Goal: Task Accomplishment & Management: Manage account settings

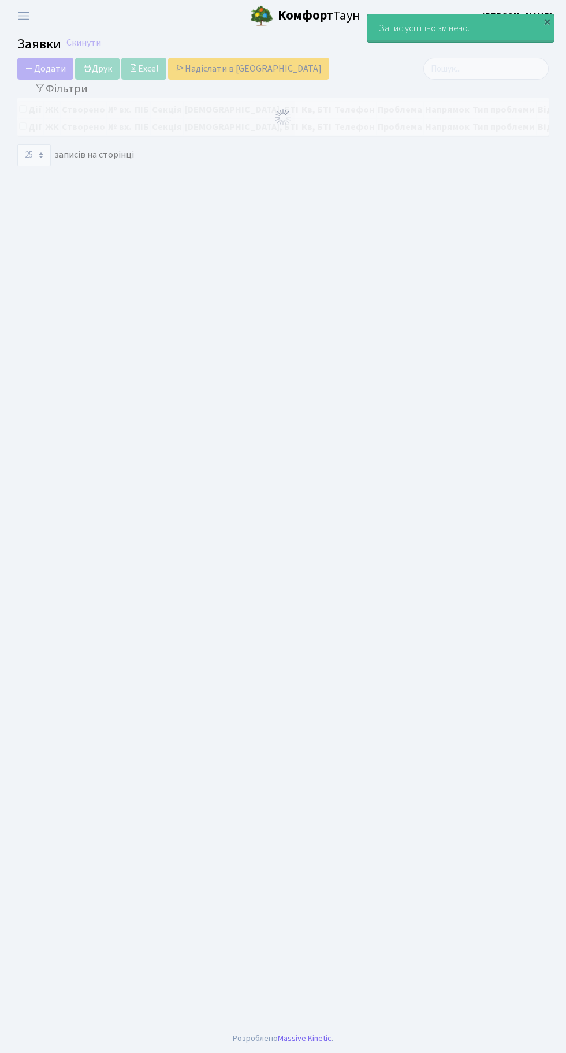
select select "25"
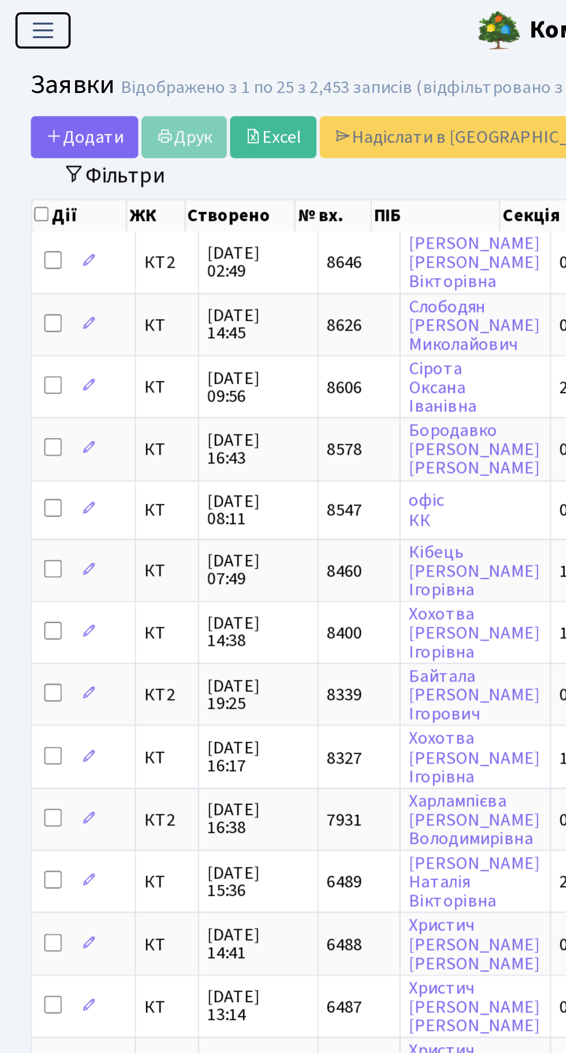
click at [28, 21] on span "Переключити навігацію" at bounding box center [23, 15] width 17 height 13
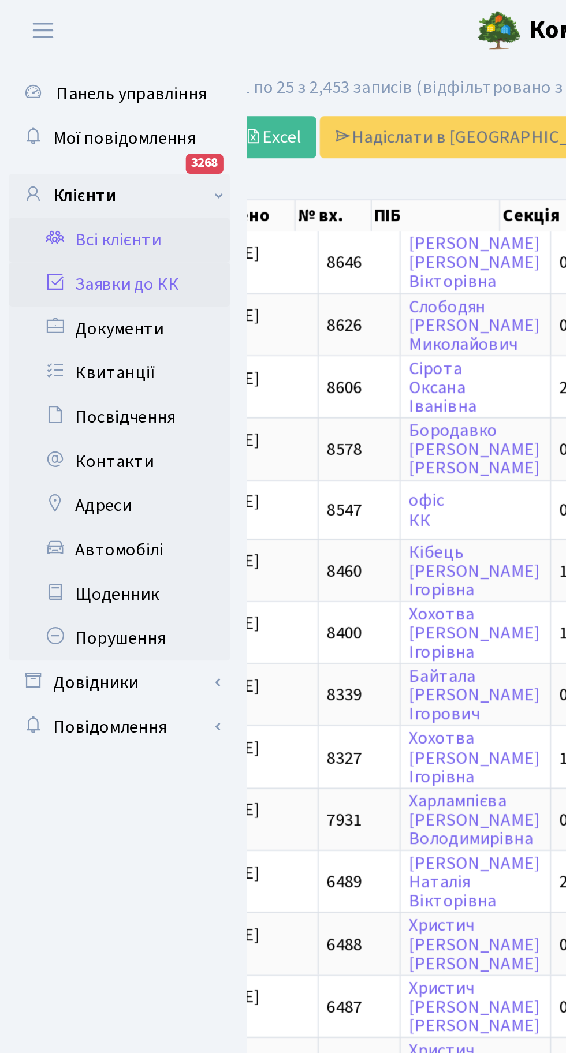
click at [65, 130] on link "Всі клієнти" at bounding box center [63, 125] width 115 height 23
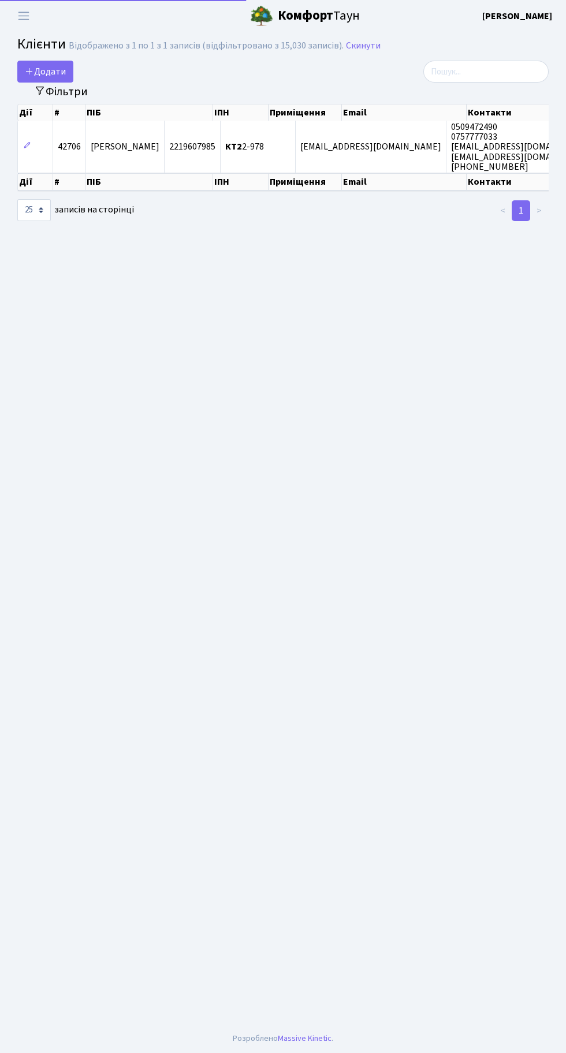
select select "25"
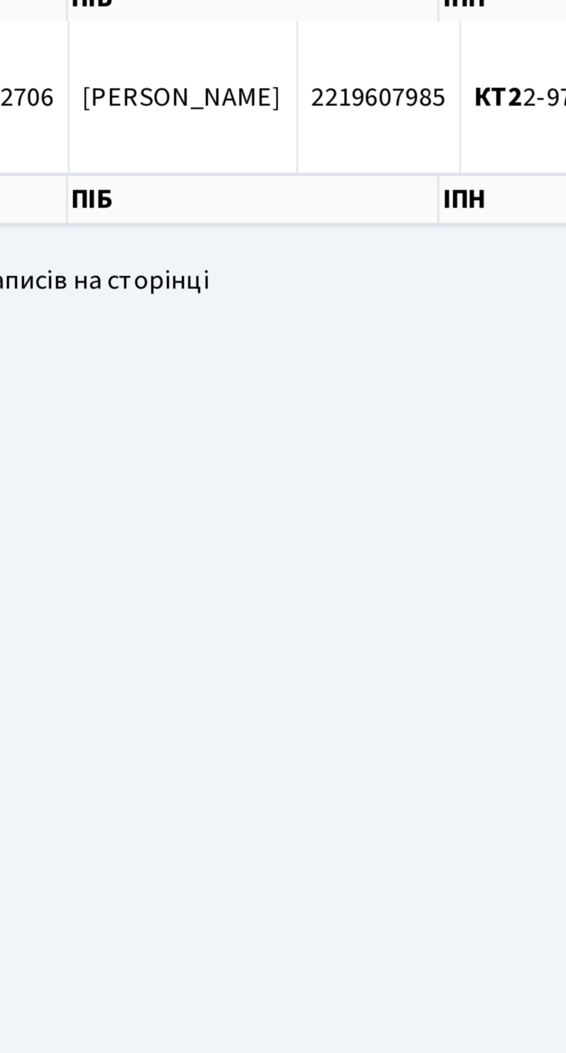
scroll to position [5, 0]
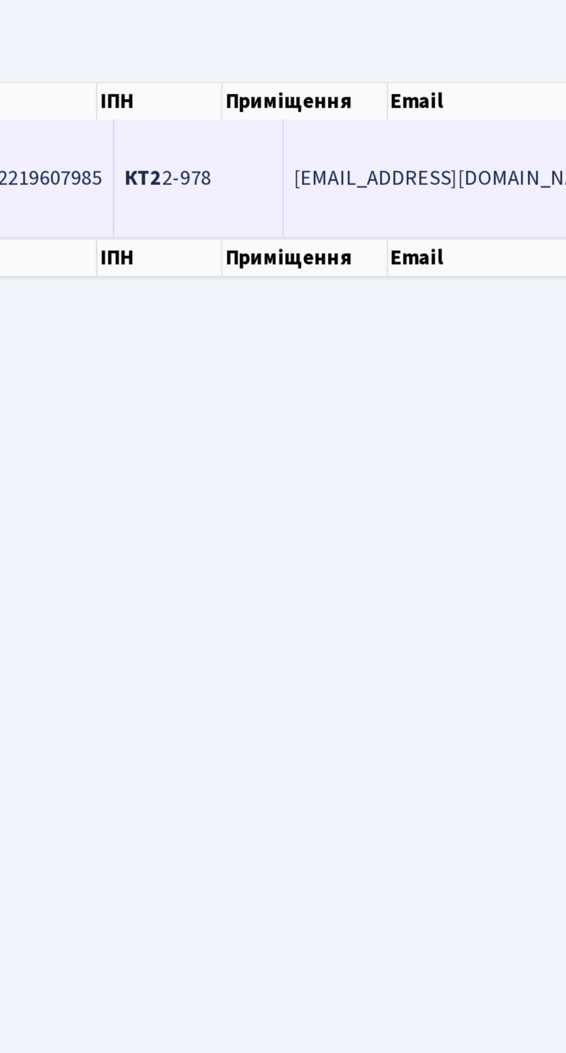
click at [264, 141] on span "КТ2 2-978" at bounding box center [244, 147] width 39 height 13
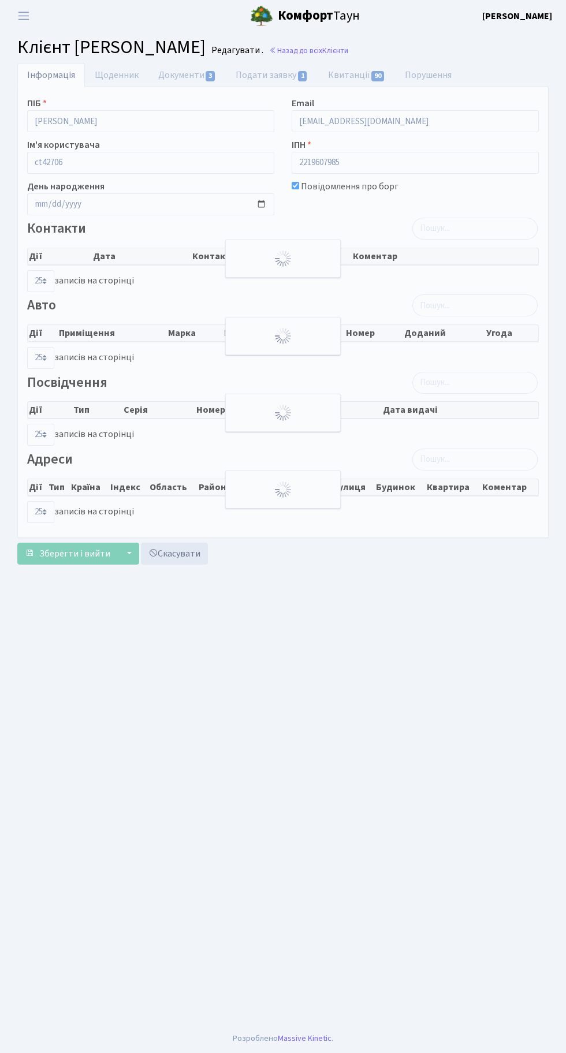
select select "25"
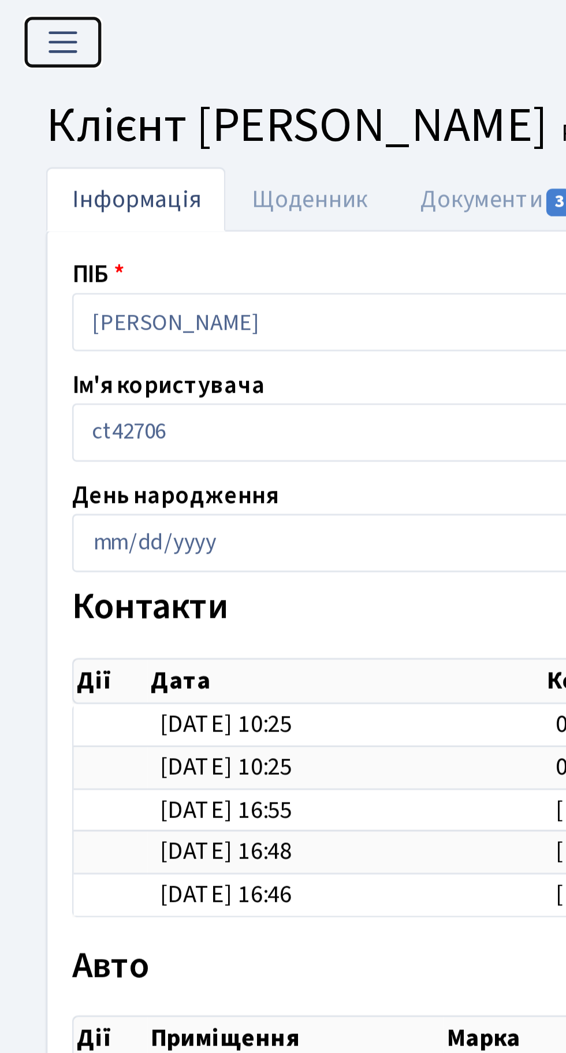
click at [28, 16] on span "Переключити навігацію" at bounding box center [23, 15] width 17 height 13
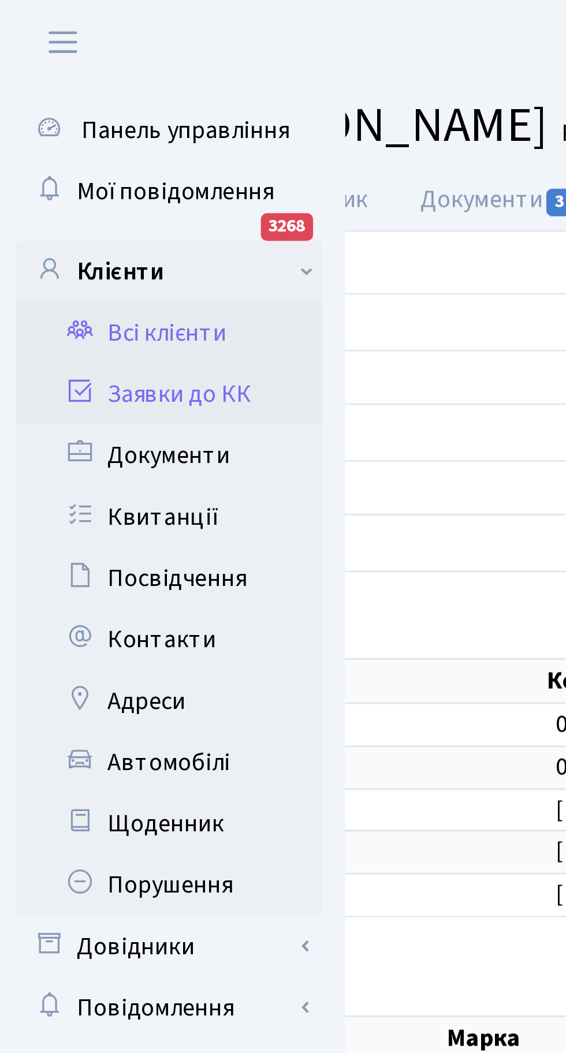
click at [77, 144] on link "Заявки до КК" at bounding box center [63, 148] width 115 height 23
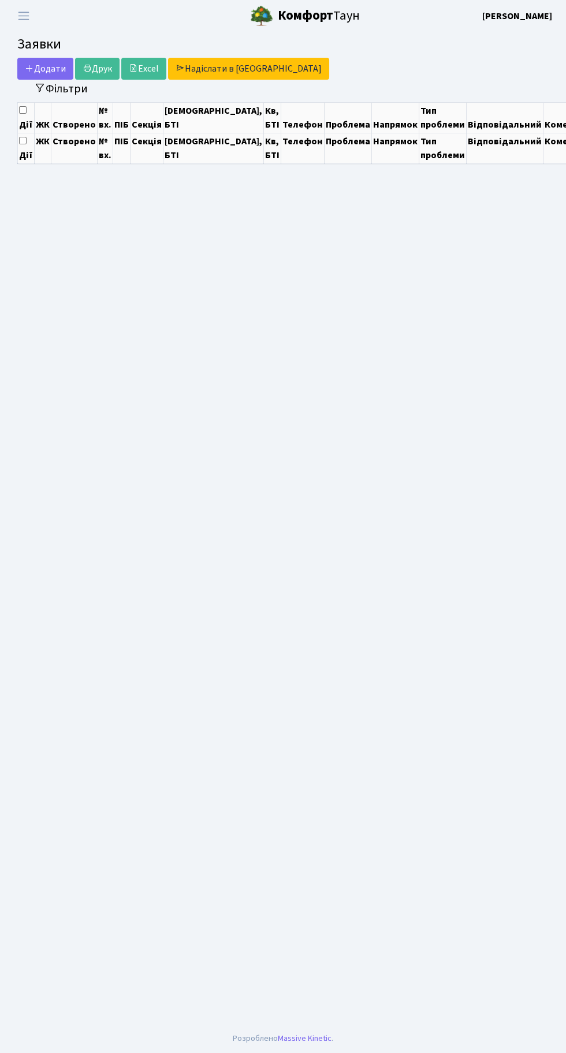
select select "25"
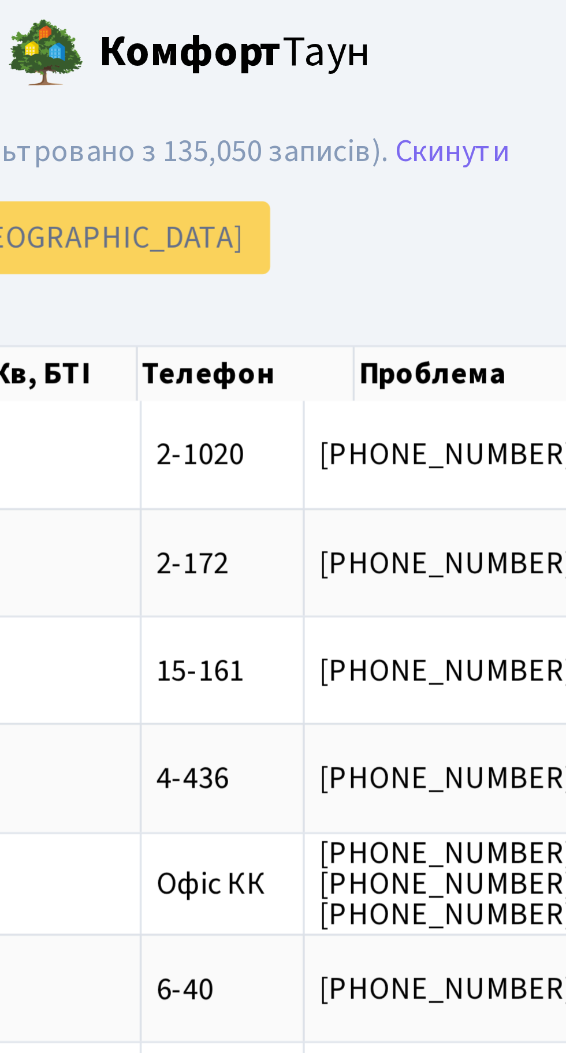
scroll to position [0, 93]
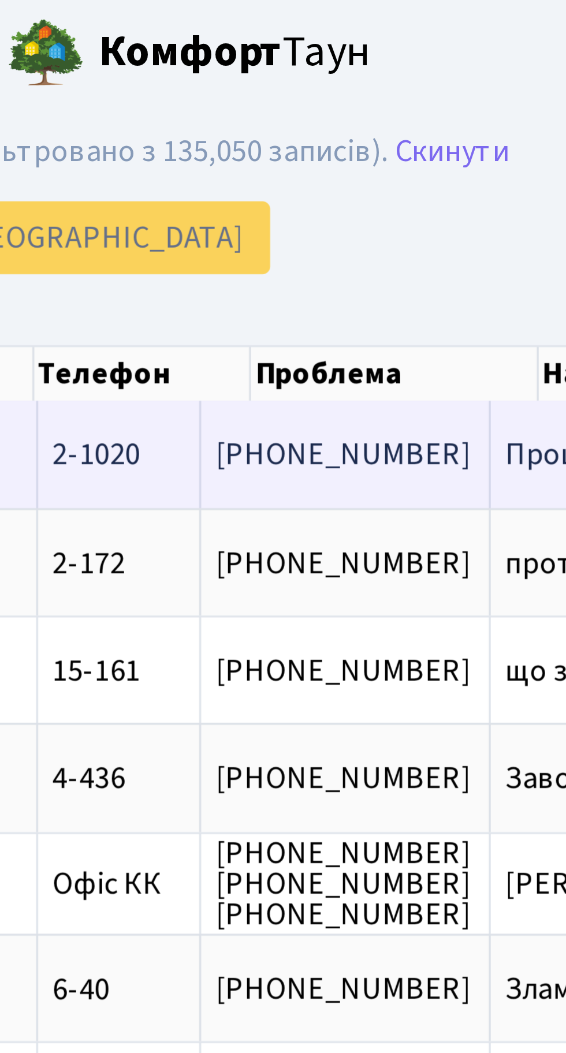
click at [400, 133] on span "Прошу вжити зах[...]" at bounding box center [441, 136] width 83 height 13
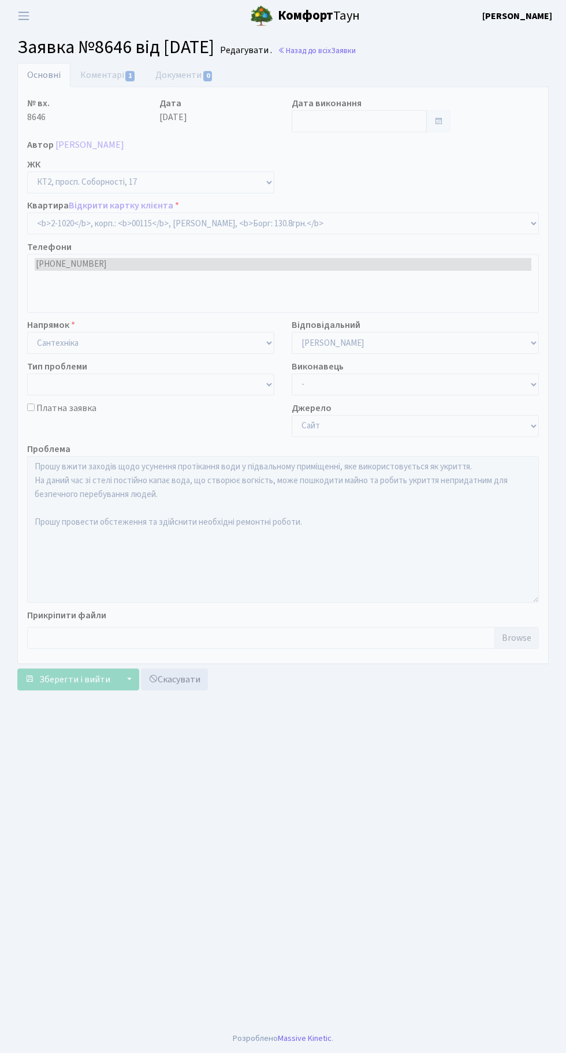
select select "12631"
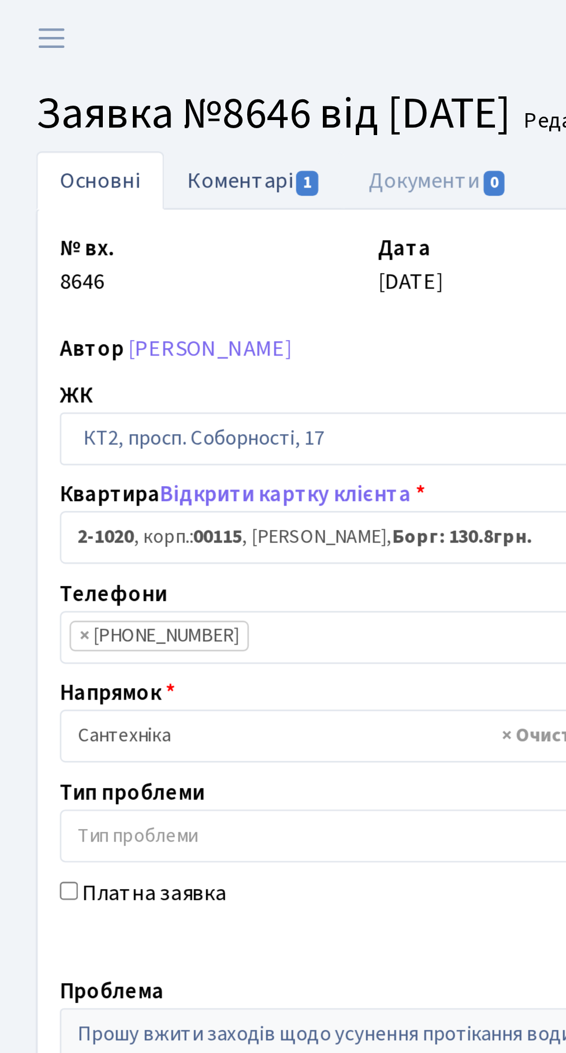
click at [95, 77] on link "Коментарі 1" at bounding box center [107, 75] width 75 height 24
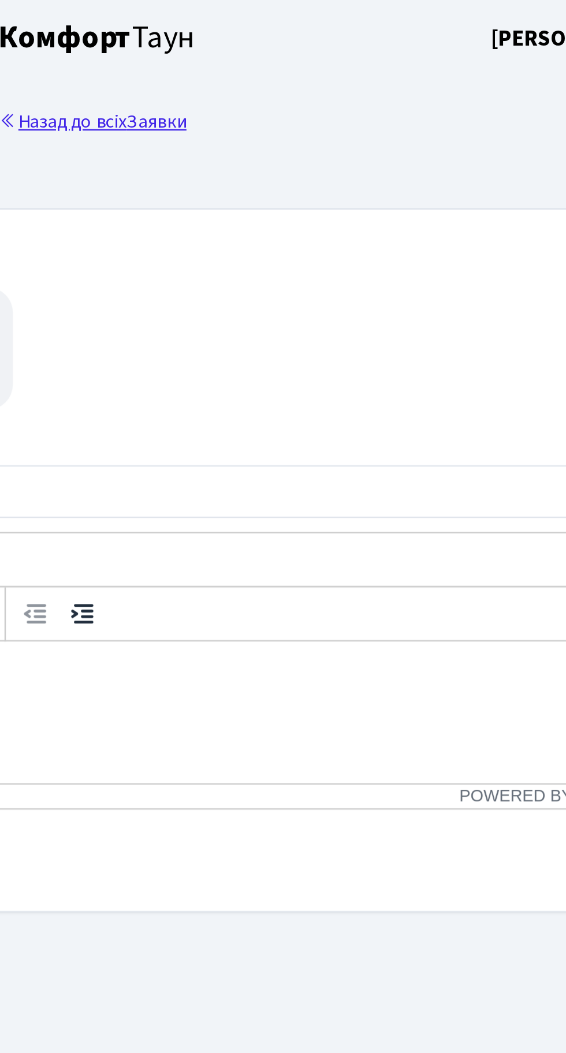
click at [356, 54] on link "Назад до всіх Заявки" at bounding box center [317, 50] width 78 height 11
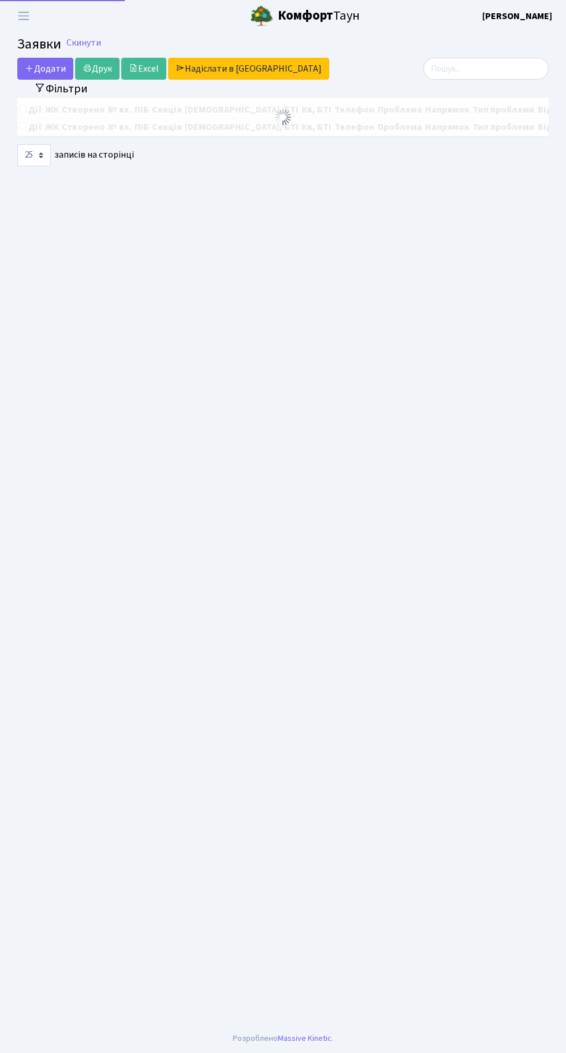
select select "25"
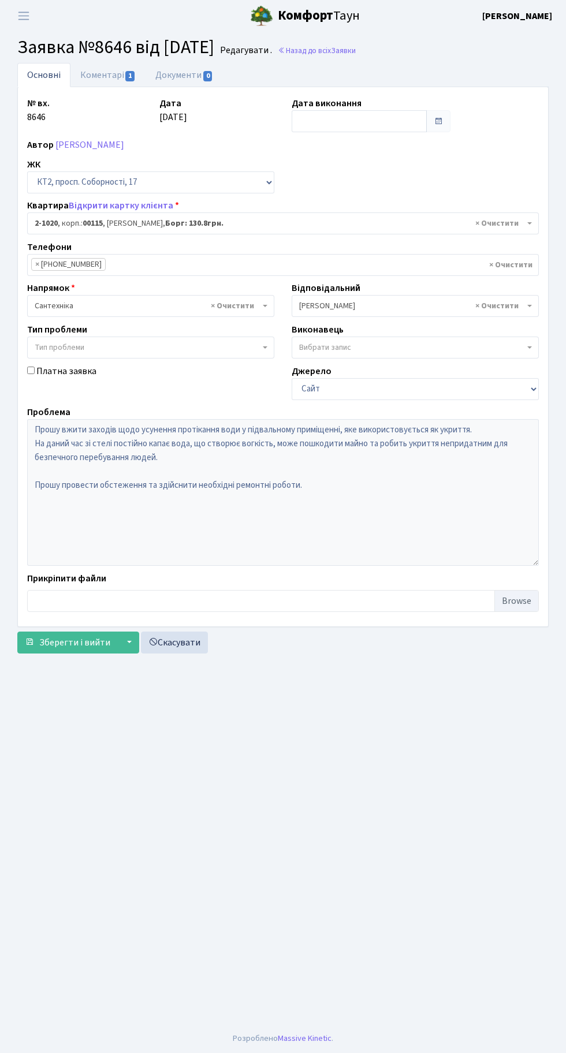
select select "12631"
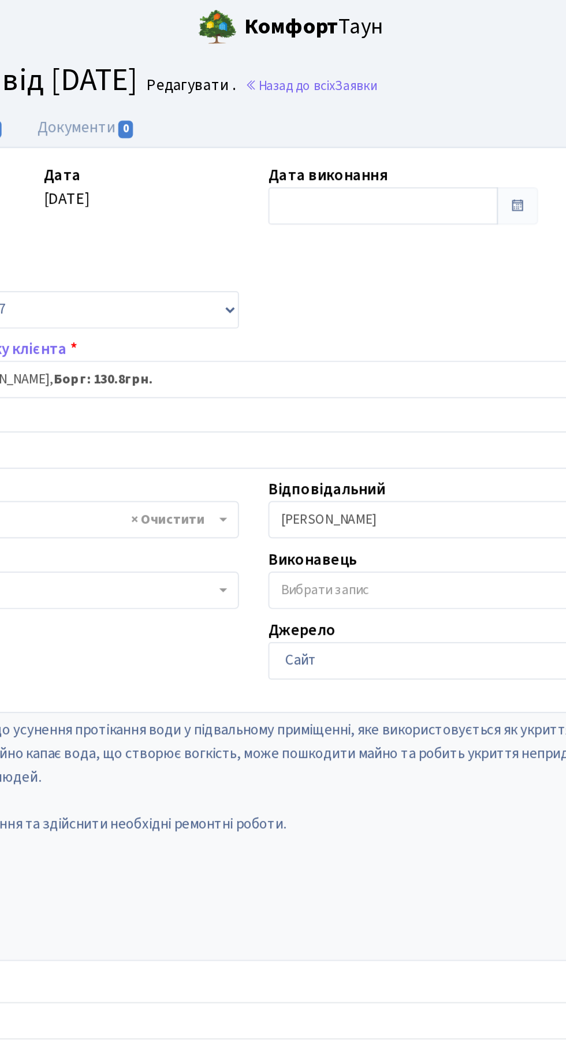
click at [349, 29] on link "Комфорт Таун" at bounding box center [310, 16] width 144 height 32
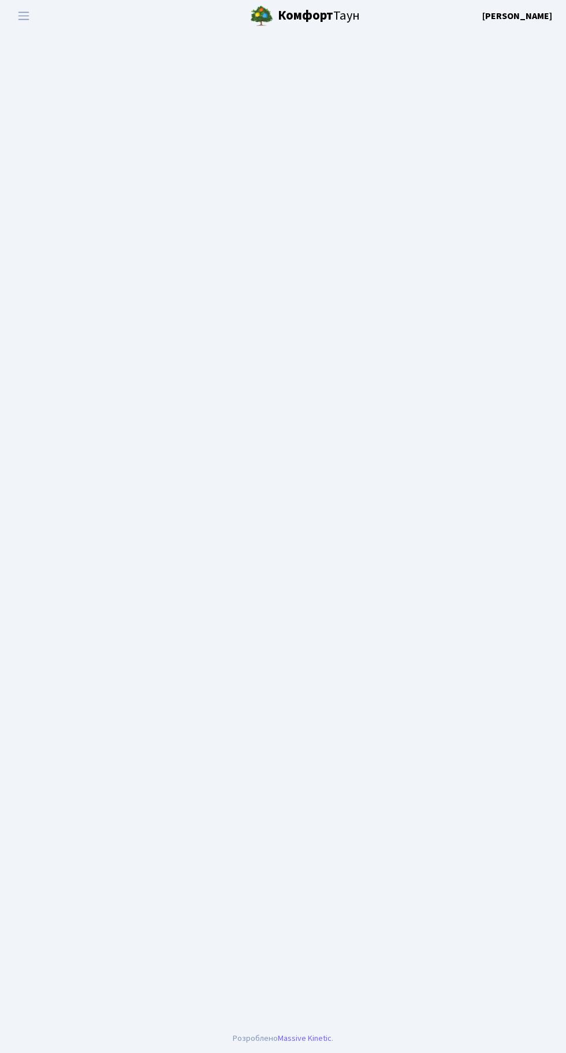
scroll to position [4, 0]
click at [25, 1017] on main "Admin Панель управління" at bounding box center [283, 528] width 566 height 992
click at [28, 951] on main "Admin Панель управління" at bounding box center [283, 528] width 566 height 992
click at [547, 990] on main "Admin Панель управління" at bounding box center [283, 528] width 566 height 992
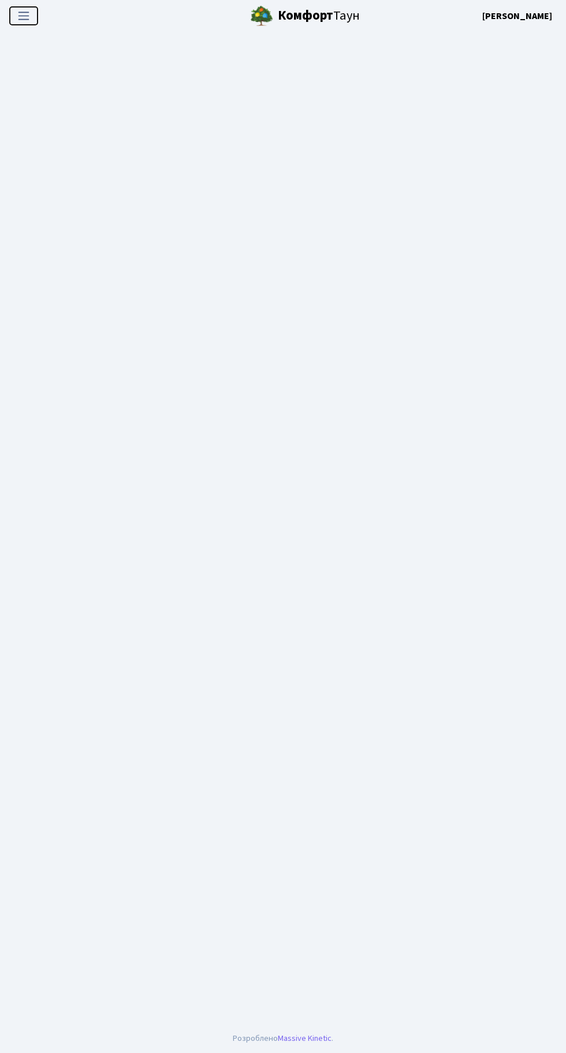
click at [29, 22] on span "Переключити навігацію" at bounding box center [23, 15] width 17 height 13
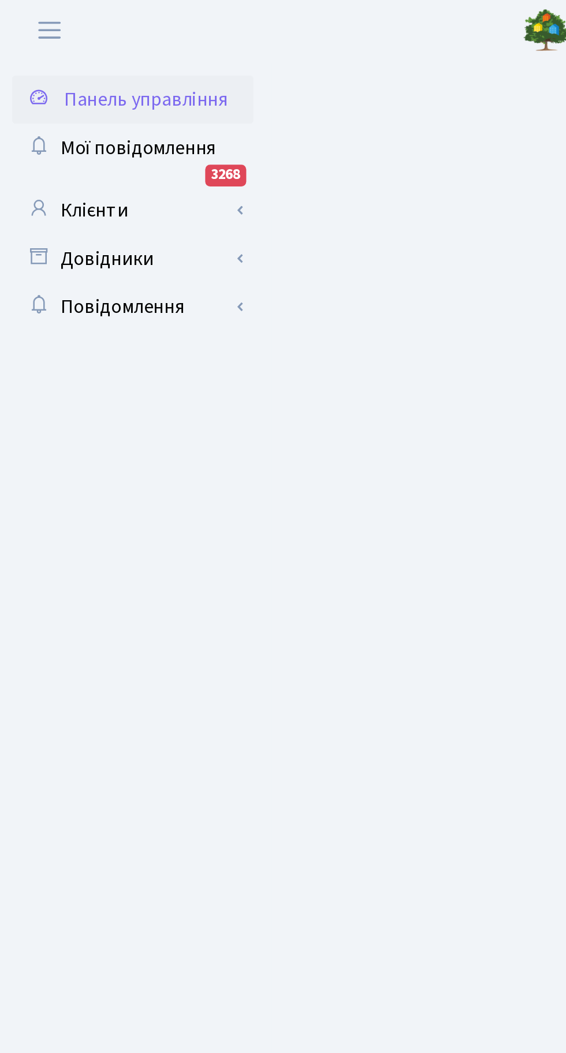
click at [89, 54] on span "Панель управління" at bounding box center [70, 49] width 78 height 13
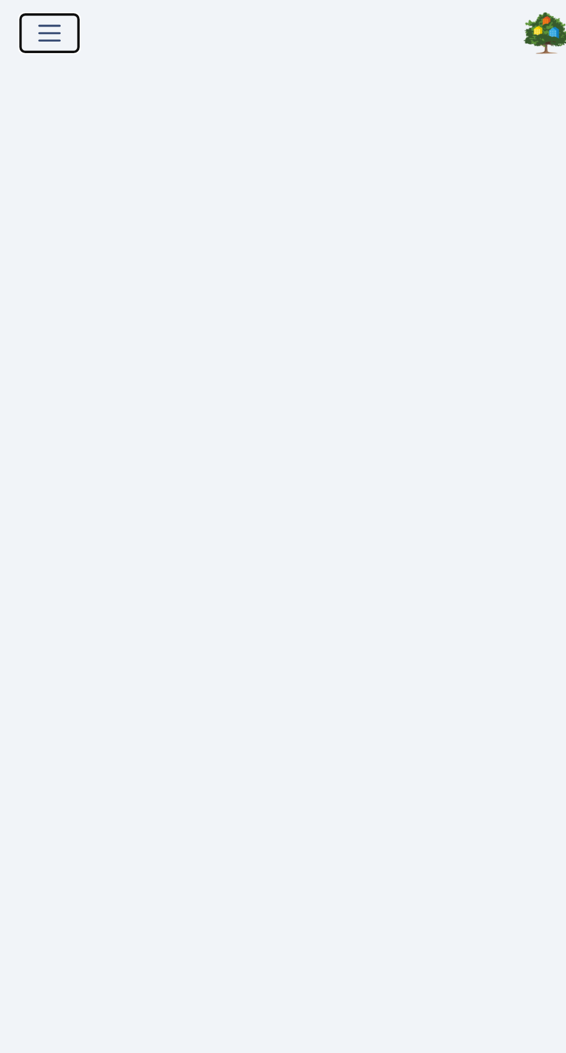
click at [31, 16] on span "Переключити навігацію" at bounding box center [23, 15] width 17 height 13
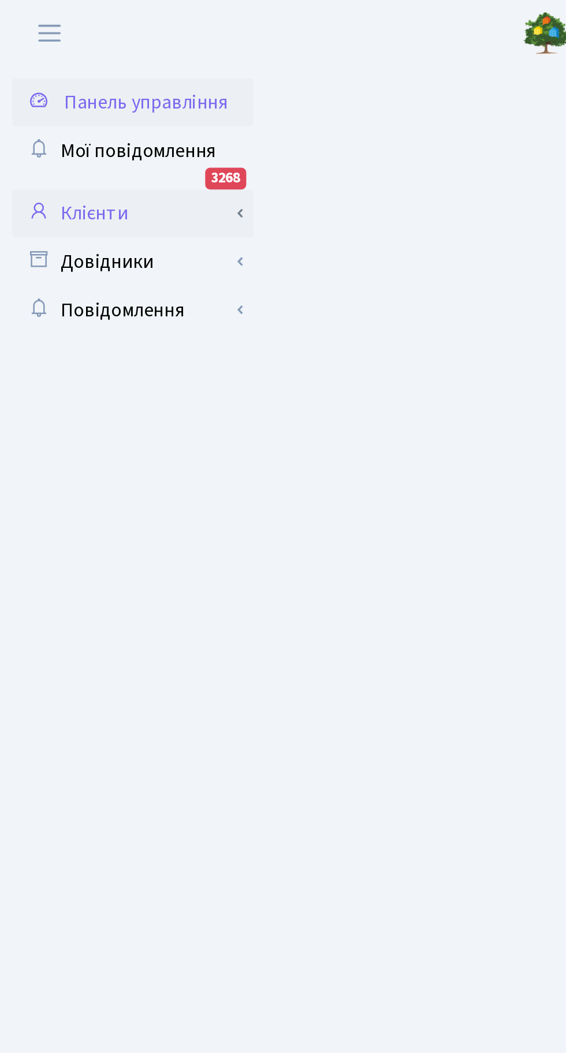
click at [51, 98] on link "Клієнти" at bounding box center [63, 102] width 115 height 23
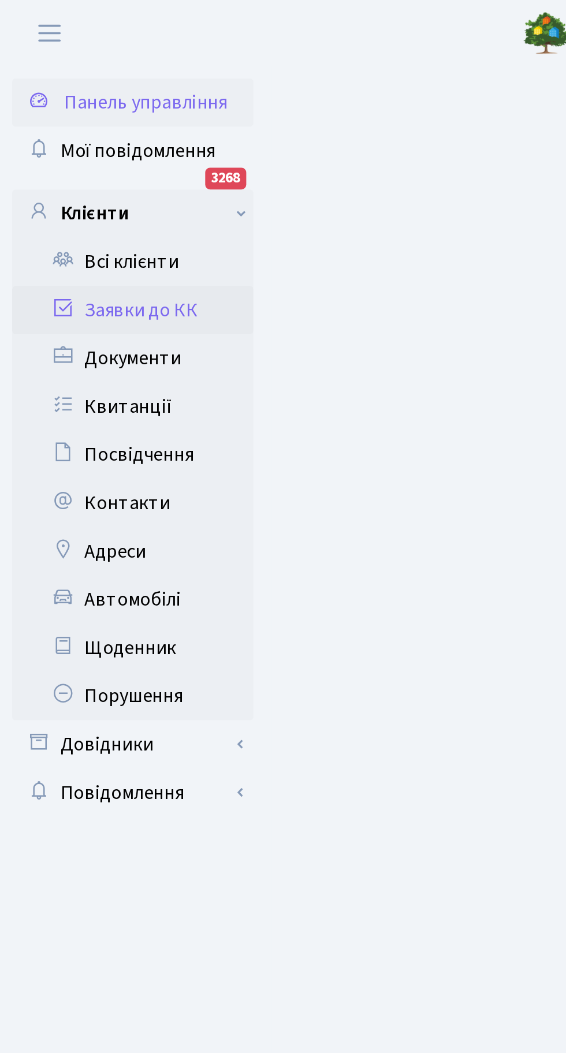
click at [87, 152] on link "Заявки до КК" at bounding box center [63, 148] width 115 height 23
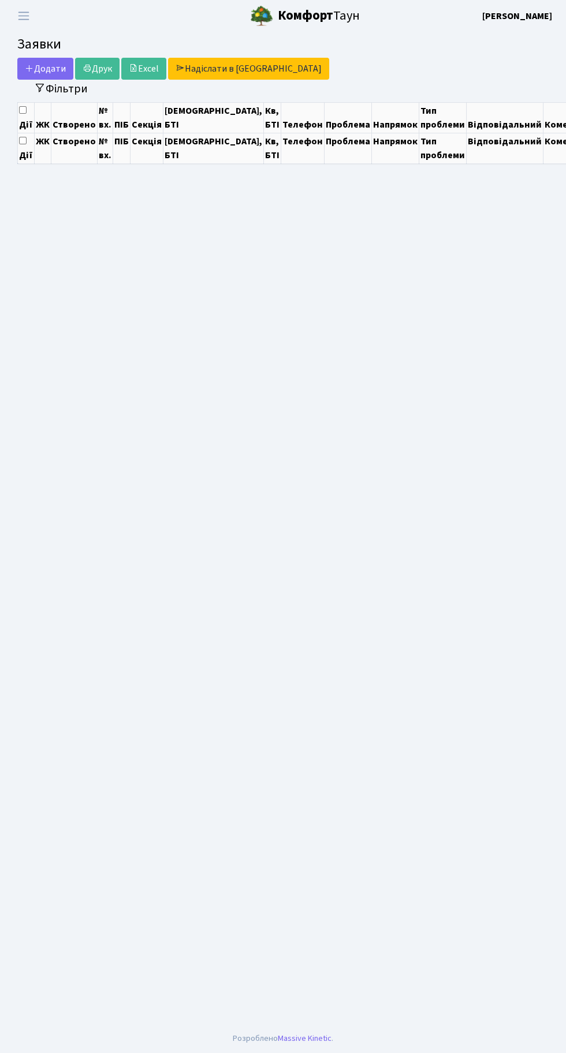
select select "25"
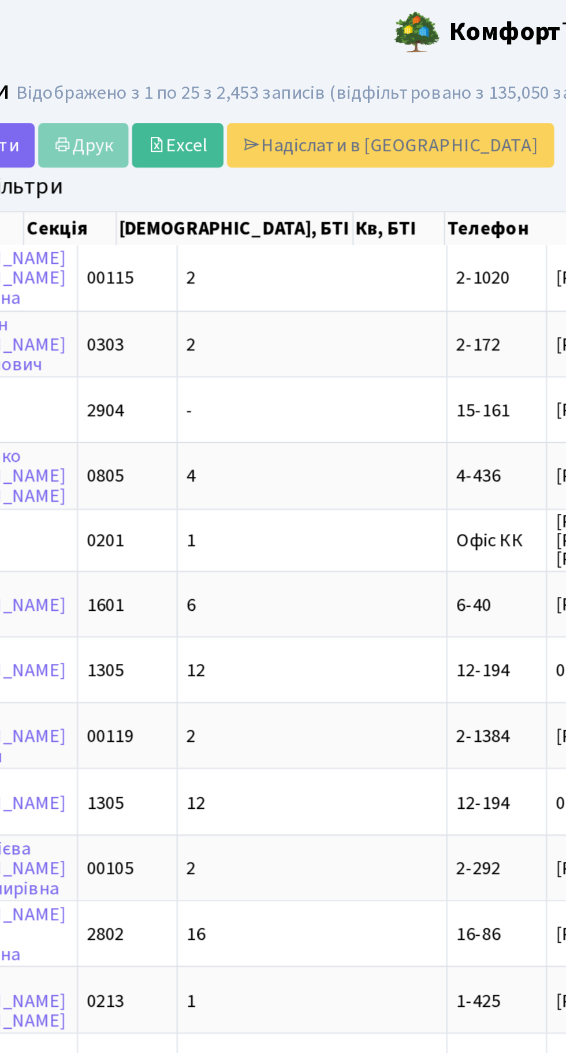
scroll to position [0, 194]
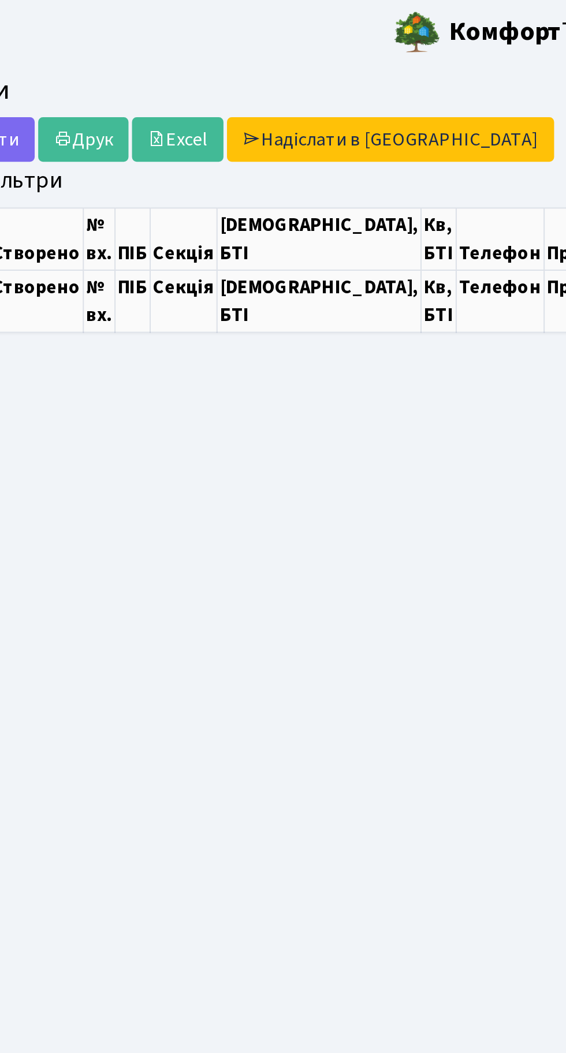
select select "25"
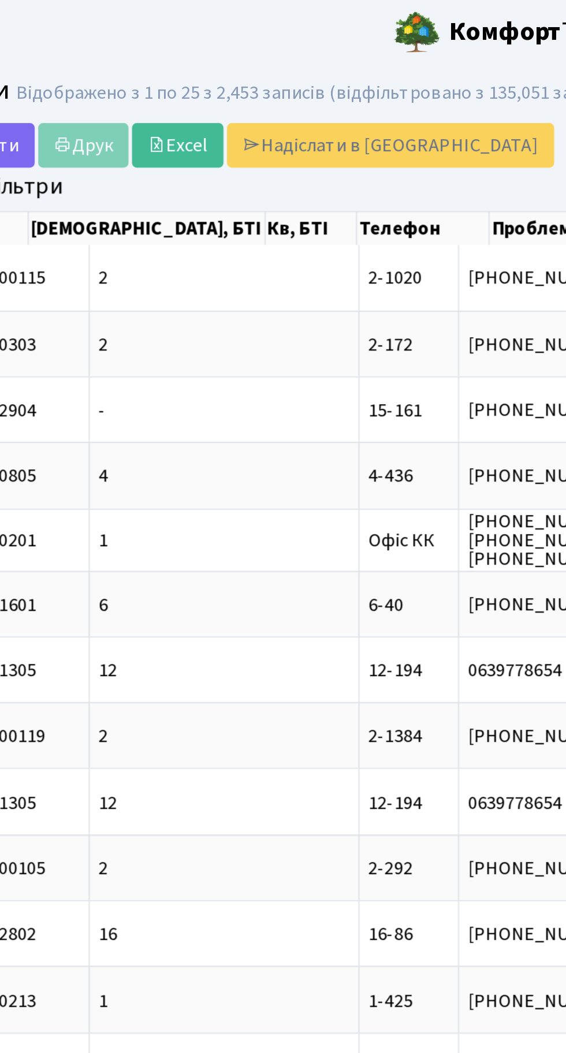
scroll to position [0, 241]
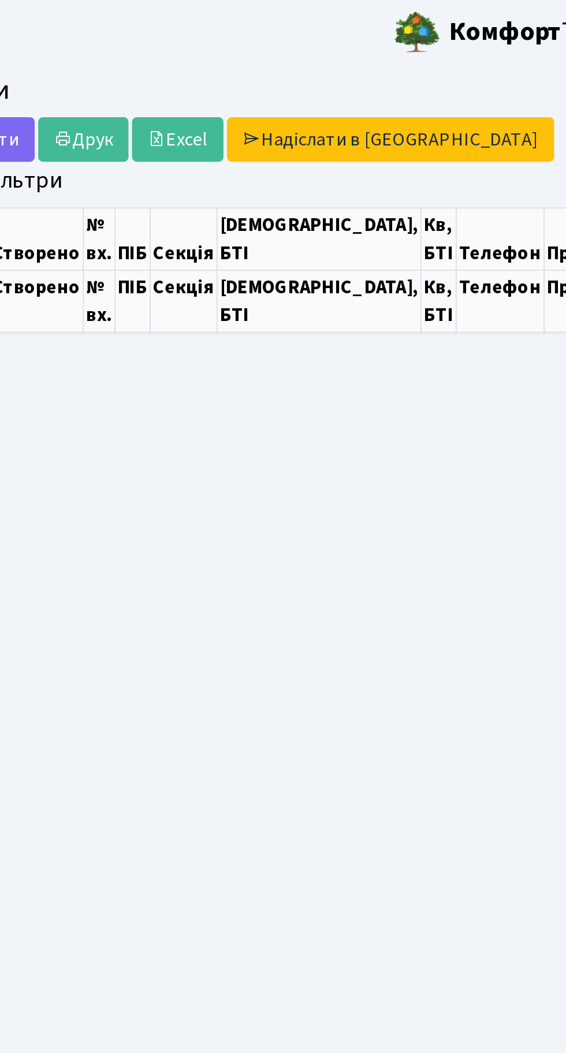
select select "25"
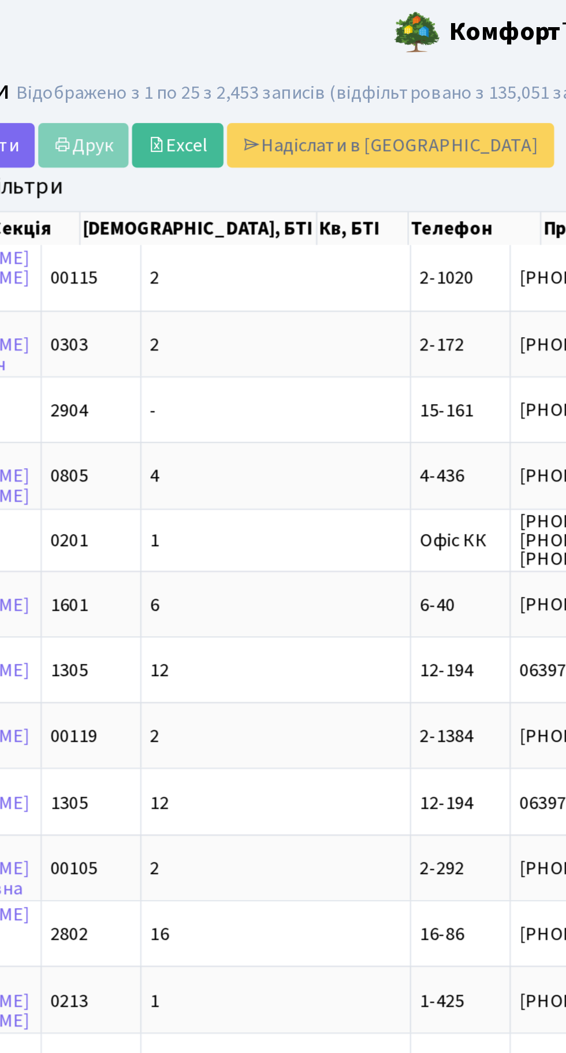
click at [177, 13] on header "Комфорт Таун Тихонов М. І. Мій обліковий запис Вийти" at bounding box center [283, 16] width 566 height 32
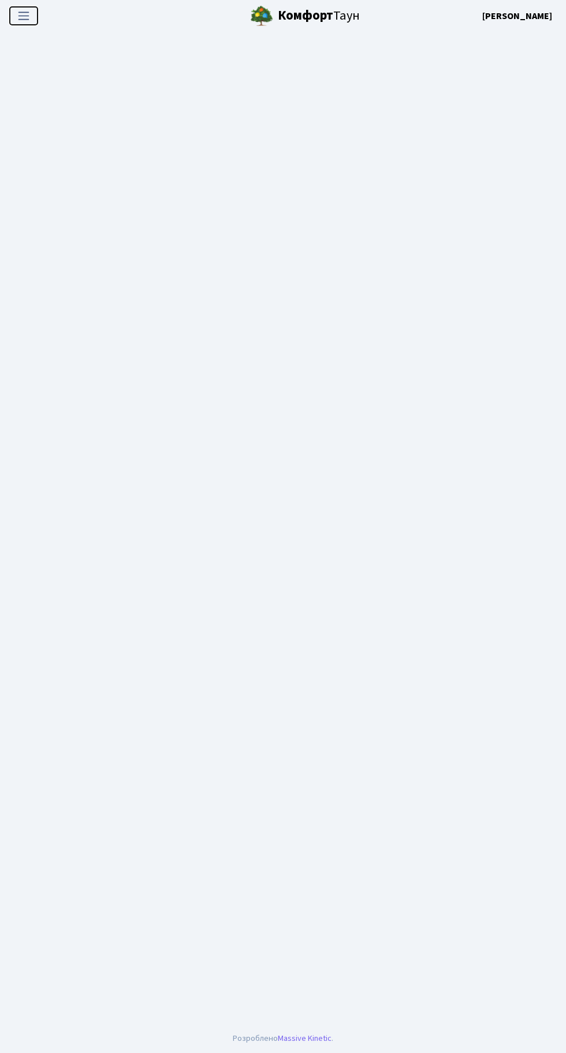
click at [31, 20] on span "Переключити навігацію" at bounding box center [23, 15] width 17 height 13
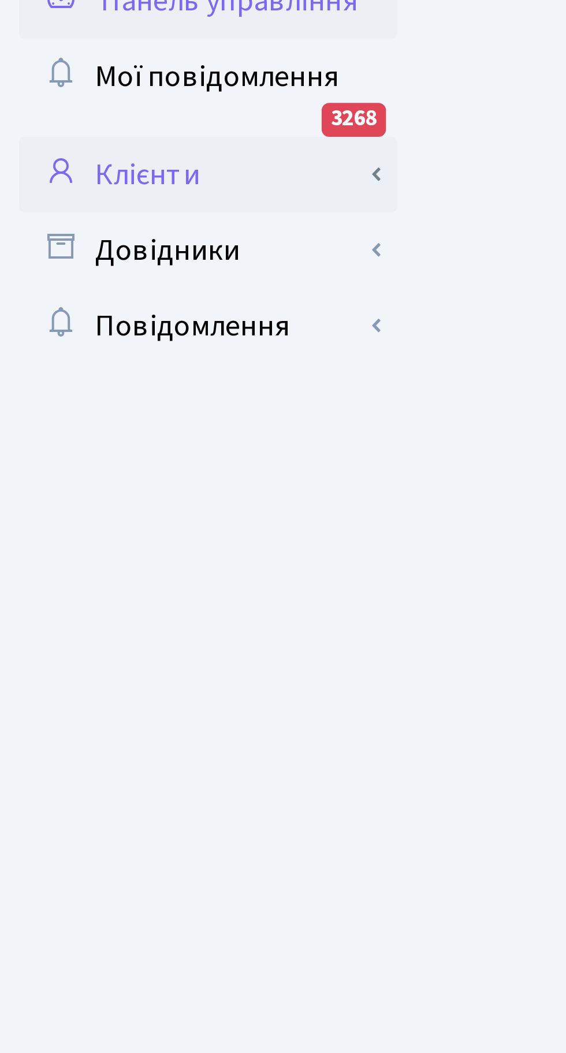
click at [48, 97] on link "Клієнти" at bounding box center [63, 102] width 115 height 23
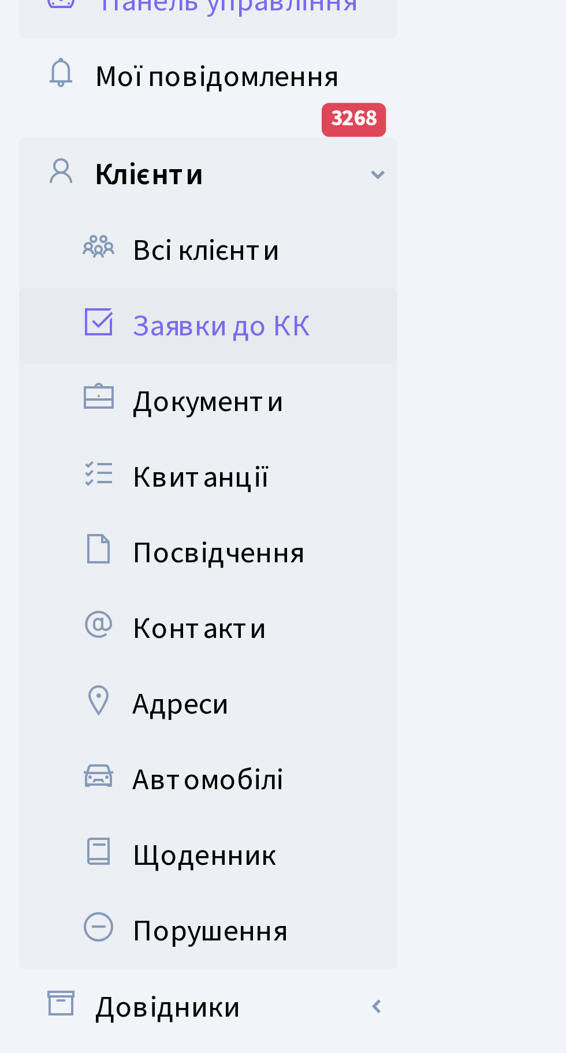
click at [78, 150] on link "Заявки до КК" at bounding box center [63, 148] width 115 height 23
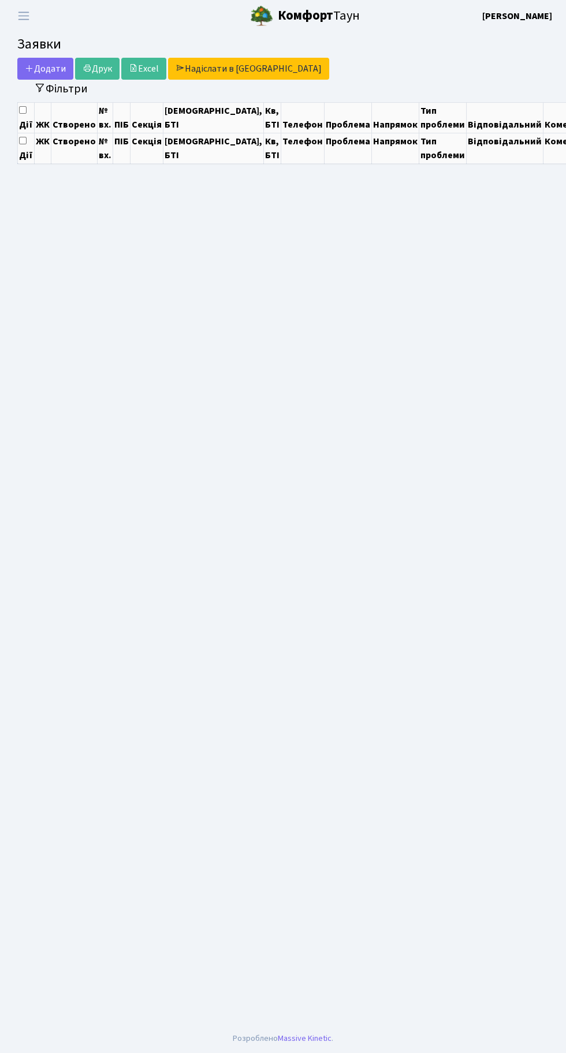
select select "25"
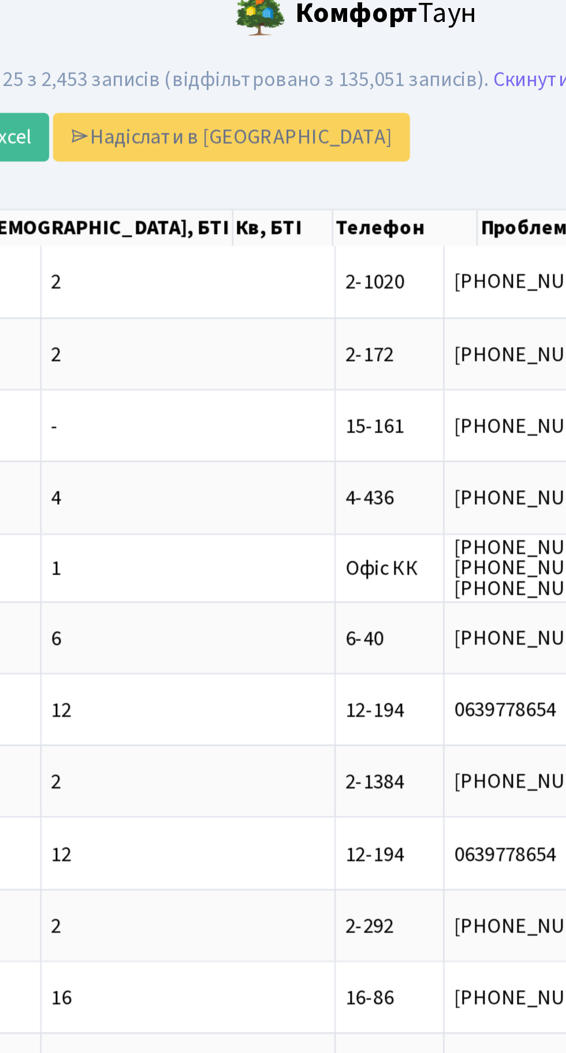
scroll to position [0, 182]
